Goal: Share content

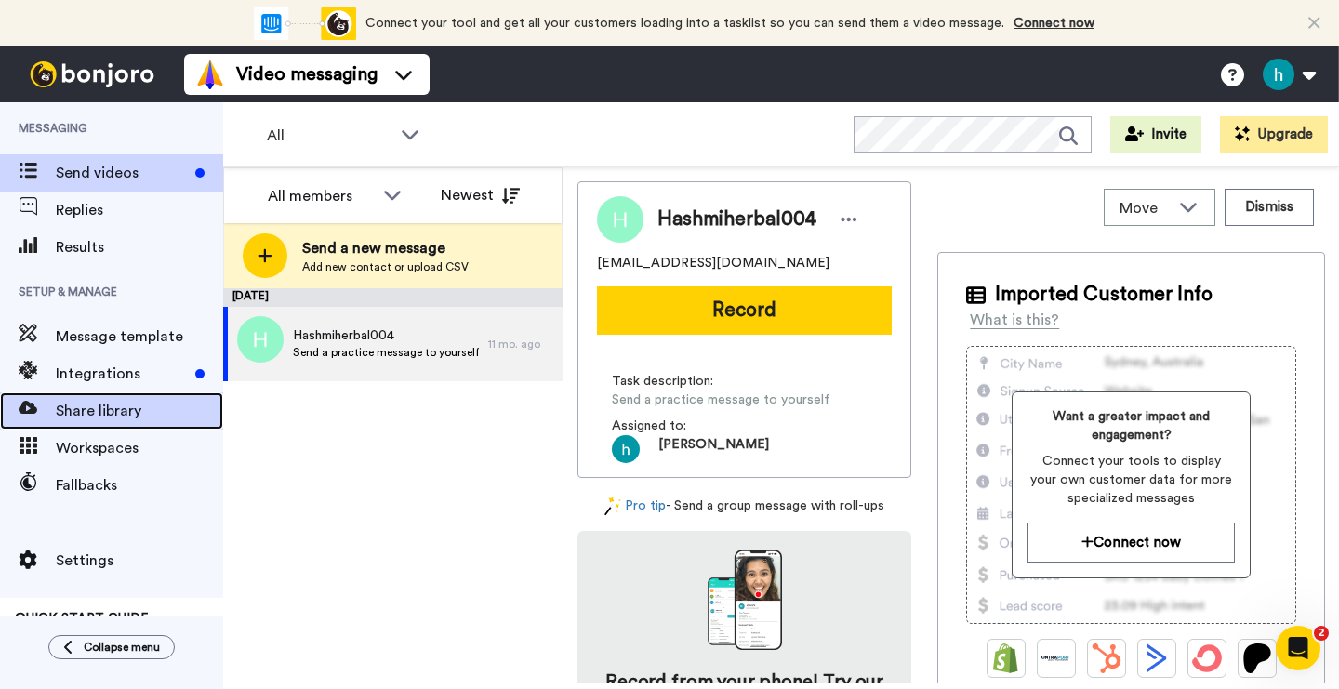
click at [89, 404] on span "Share library" at bounding box center [139, 411] width 167 height 22
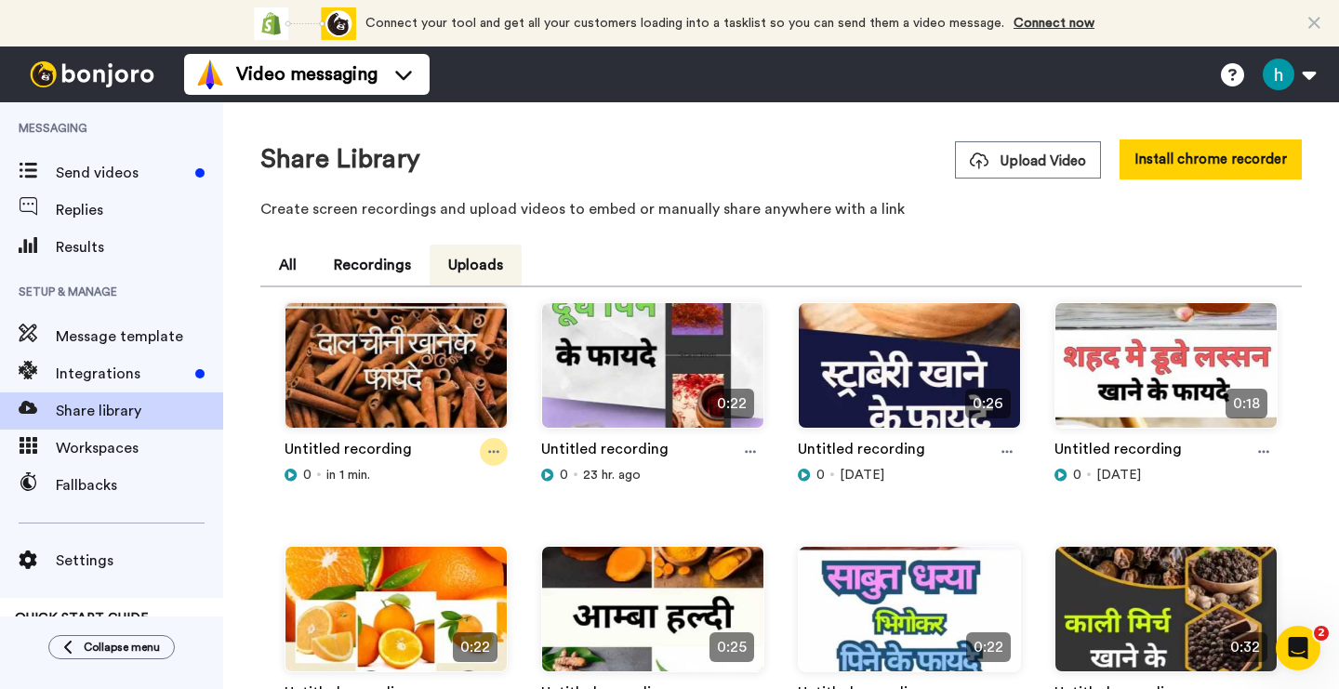
click at [492, 449] on icon at bounding box center [493, 451] width 11 height 13
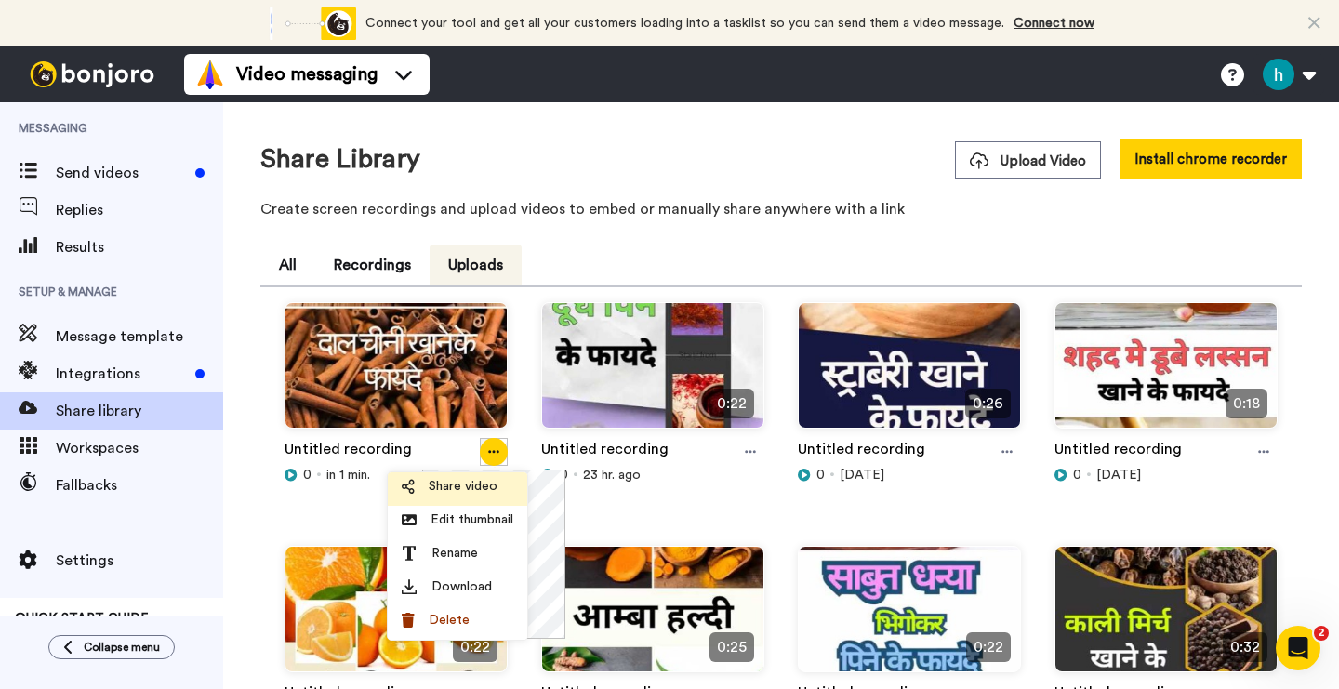
click at [481, 489] on span "Share video" at bounding box center [463, 486] width 69 height 19
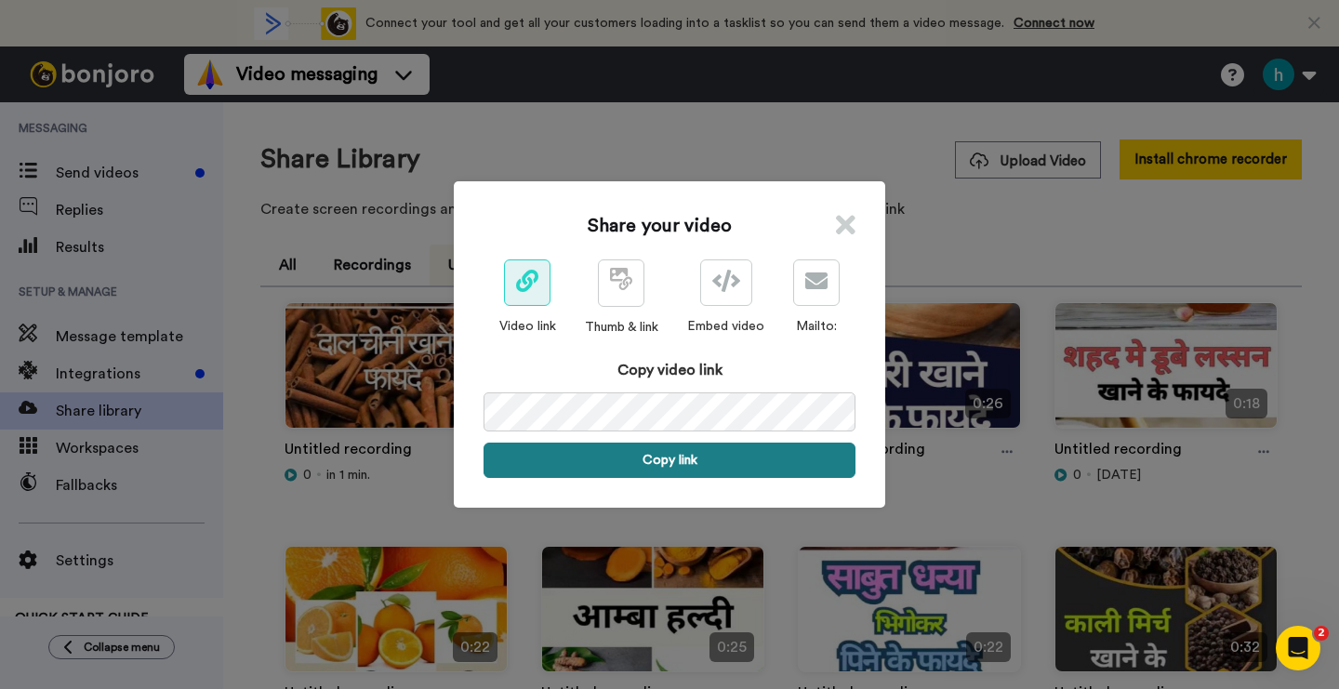
click at [675, 454] on button "Copy link" at bounding box center [670, 460] width 372 height 35
